Goal: Task Accomplishment & Management: Manage account settings

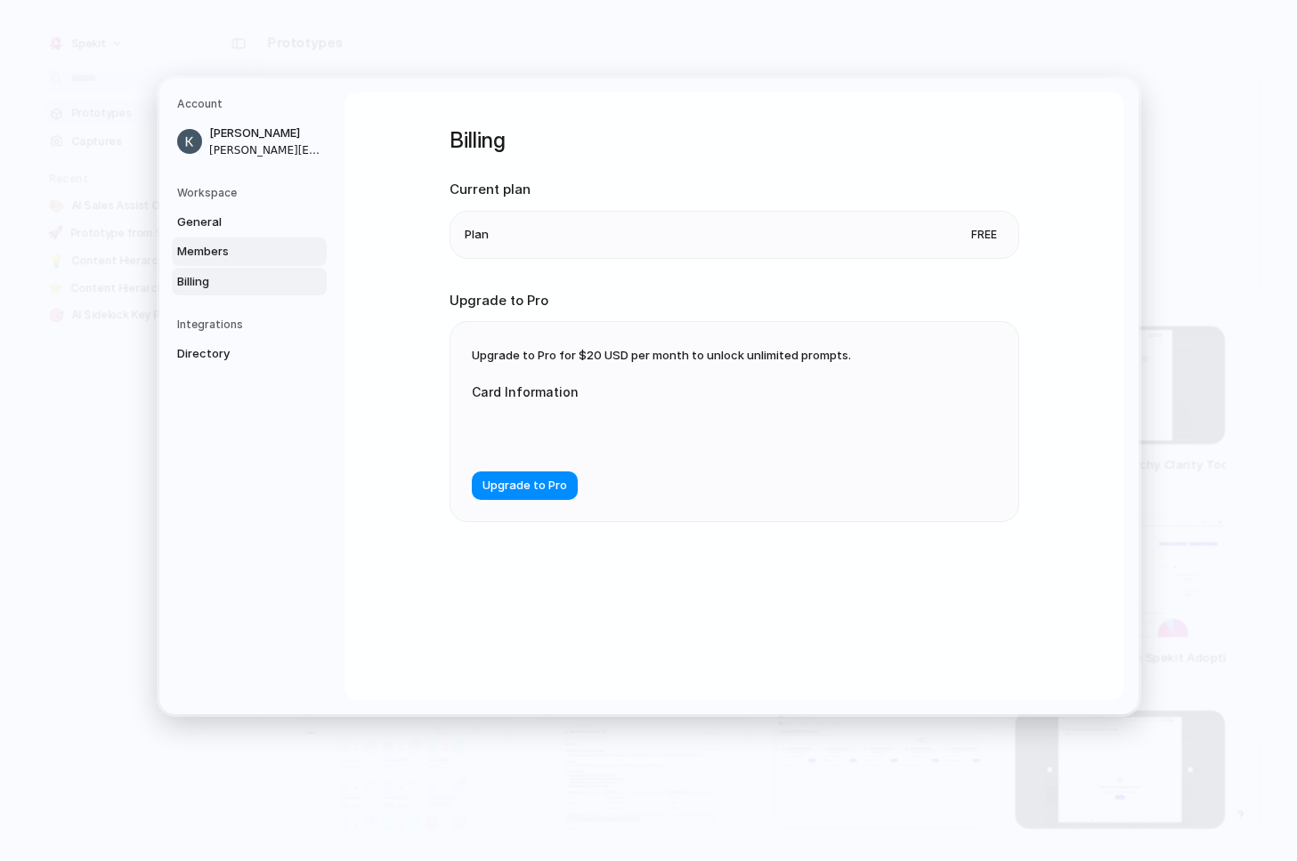
click at [259, 263] on link "Members" at bounding box center [249, 252] width 155 height 28
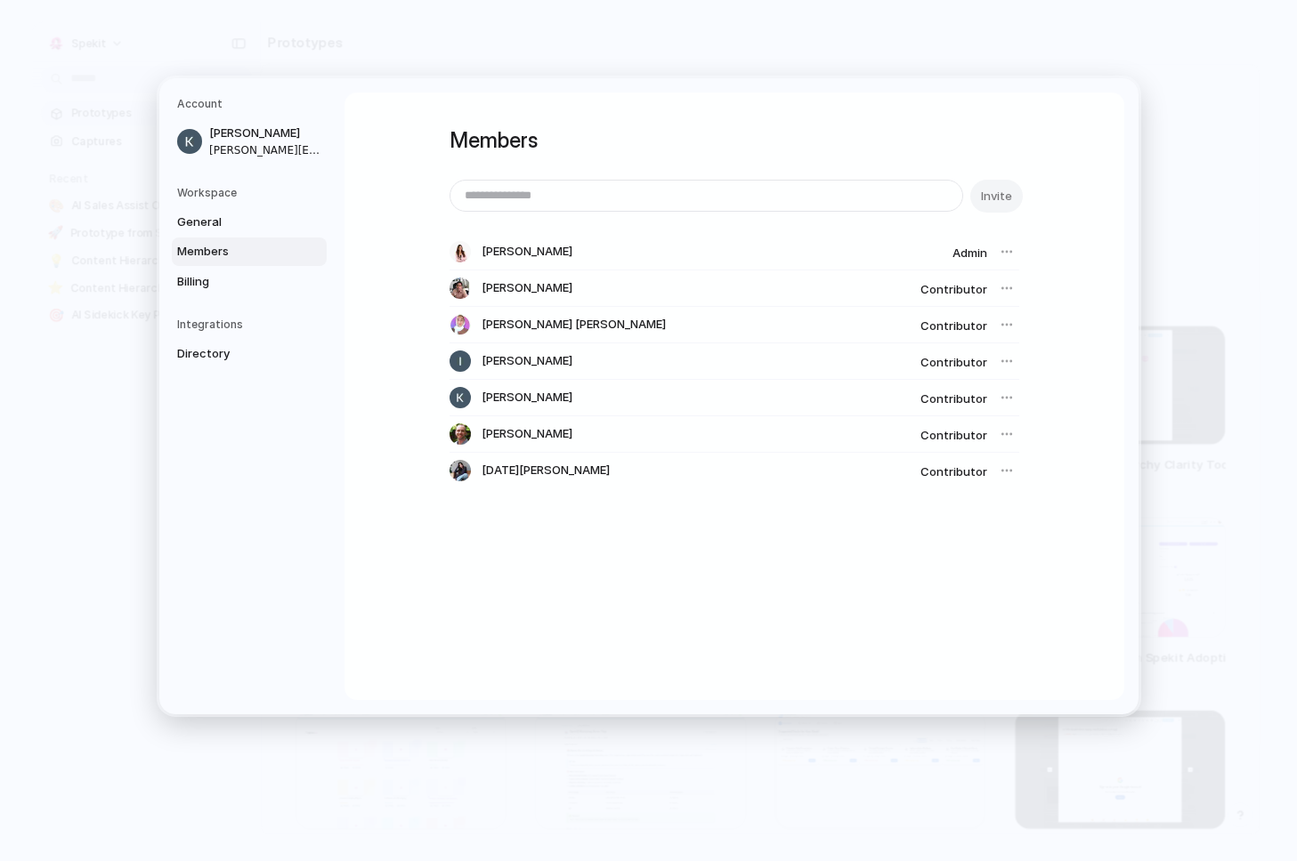
click at [998, 286] on div at bounding box center [1006, 288] width 25 height 25
click at [1006, 288] on div at bounding box center [1006, 288] width 25 height 25
click at [526, 198] on input "email" at bounding box center [706, 196] width 512 height 30
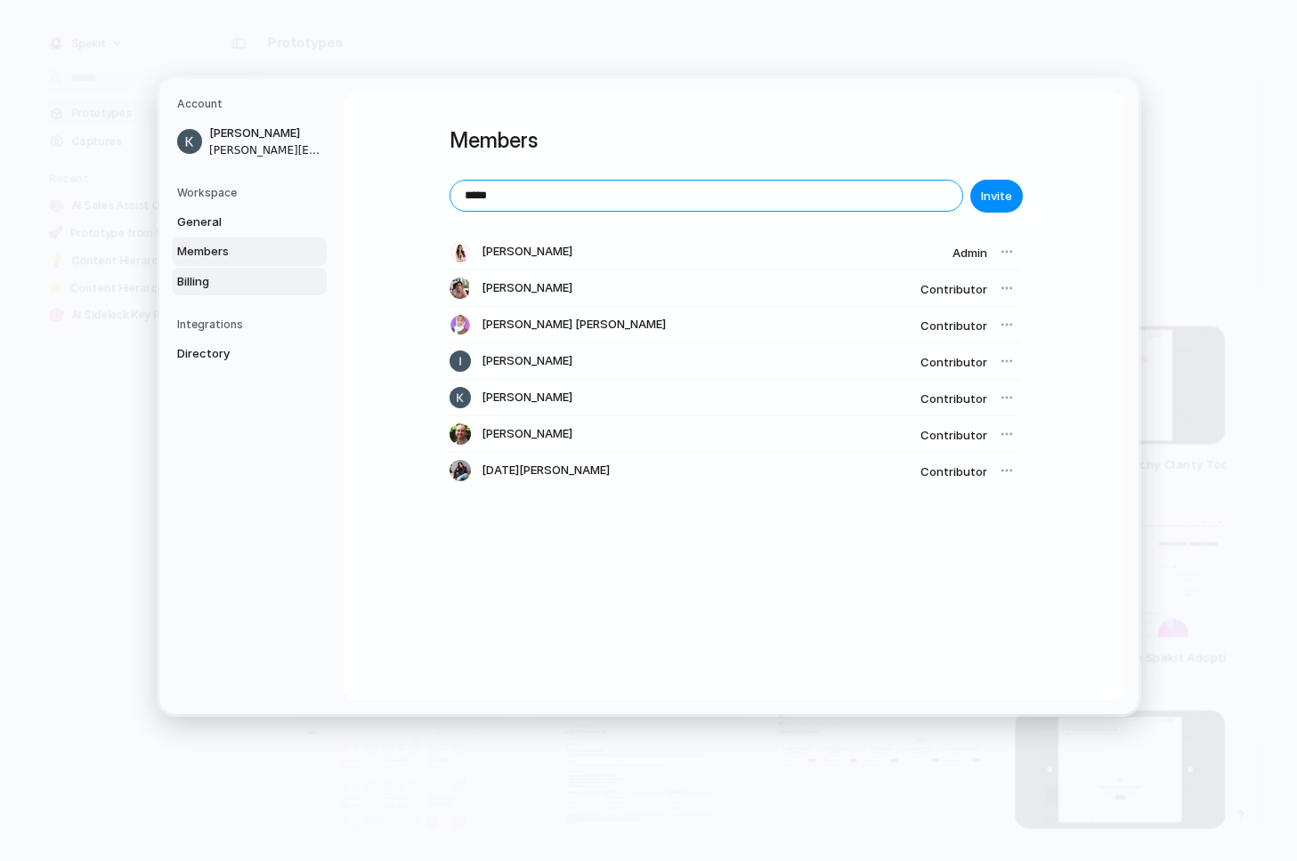
type input "*****"
click at [262, 275] on span "Billing" at bounding box center [234, 281] width 114 height 18
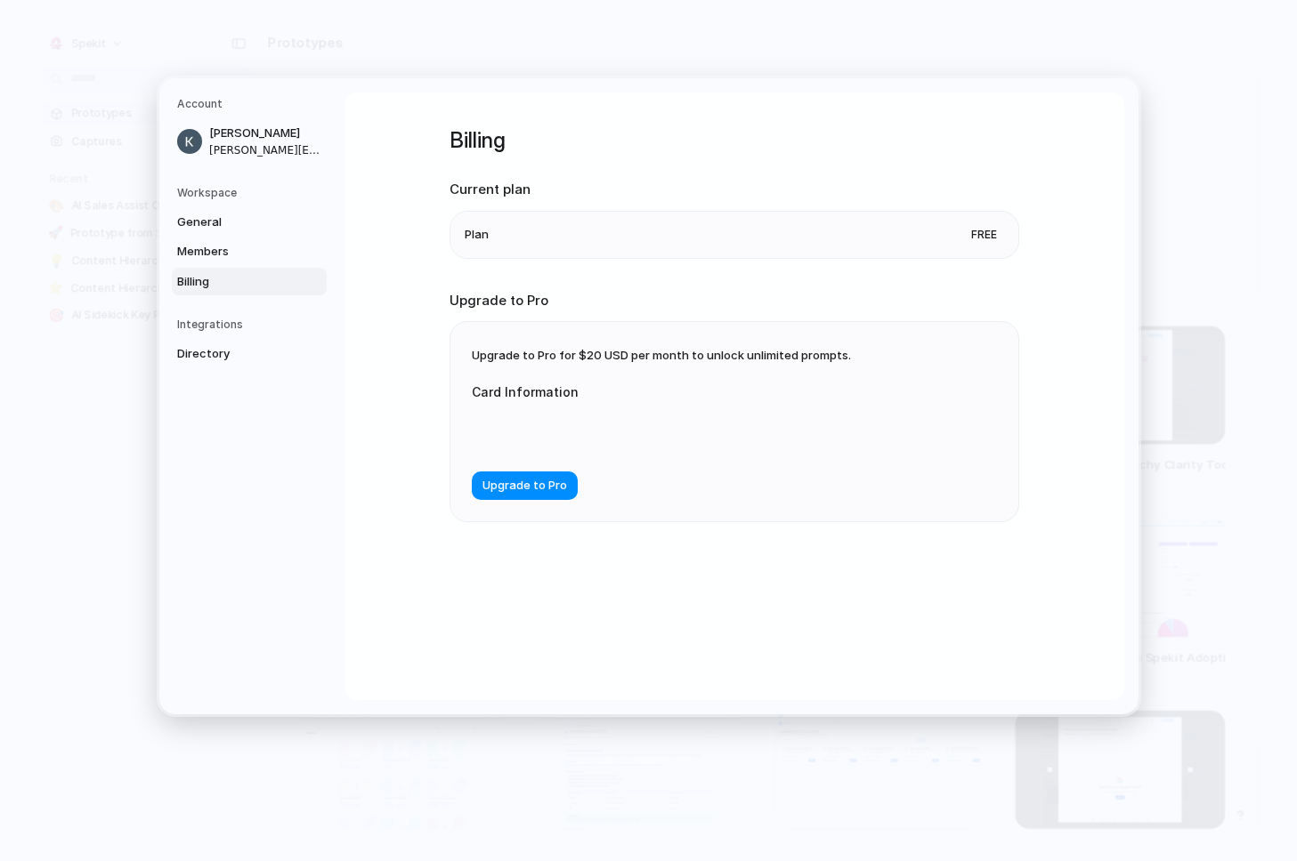
click at [552, 441] on div at bounding box center [650, 430] width 356 height 45
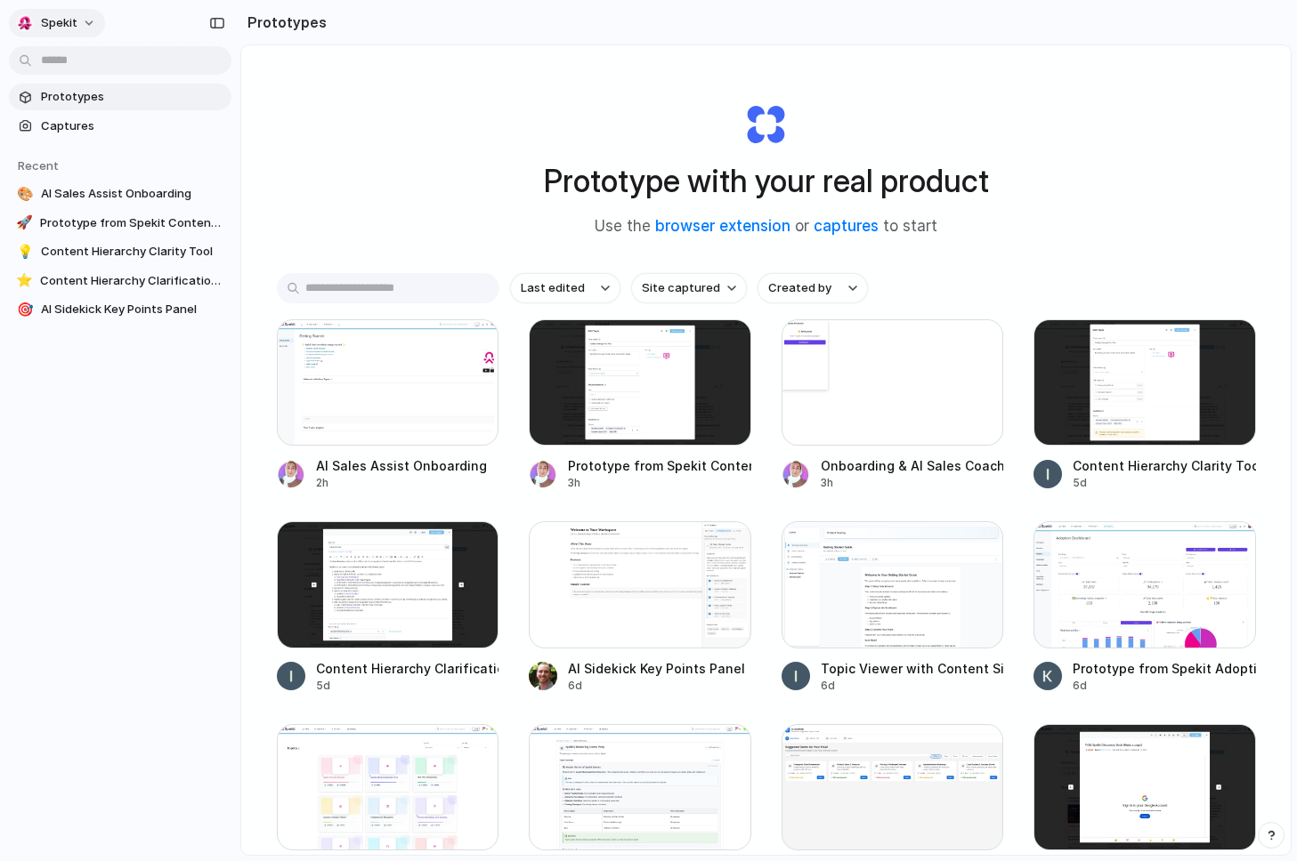
click at [53, 21] on span "Spekit" at bounding box center [59, 23] width 36 height 18
click at [87, 53] on li "Settings" at bounding box center [86, 63] width 148 height 28
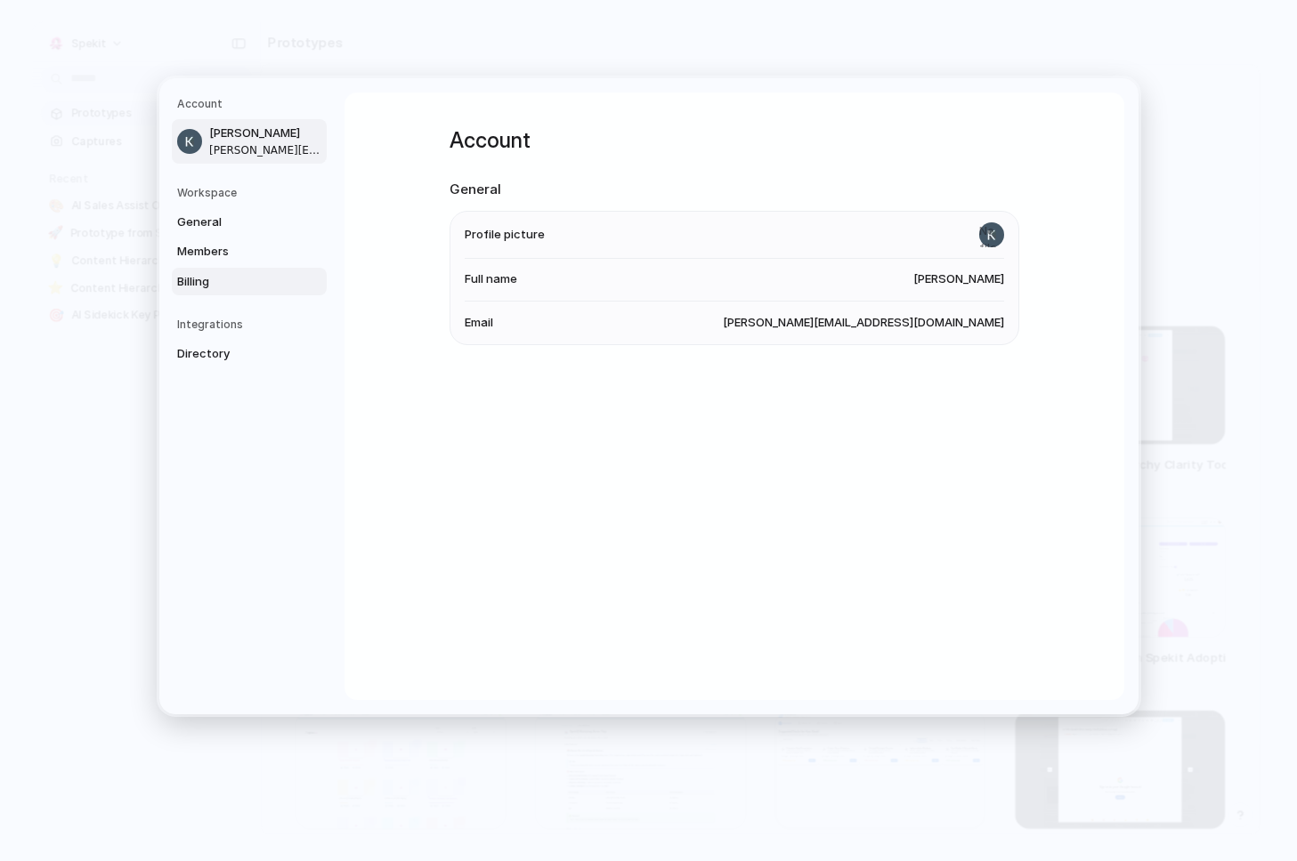
click at [209, 284] on span "Billing" at bounding box center [234, 281] width 114 height 18
